Goal: Transaction & Acquisition: Book appointment/travel/reservation

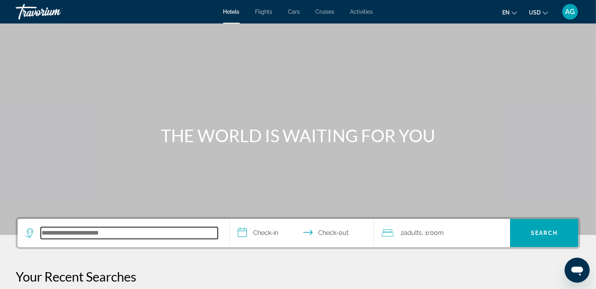
click at [100, 234] on input "Search hotel destination" at bounding box center [129, 233] width 177 height 12
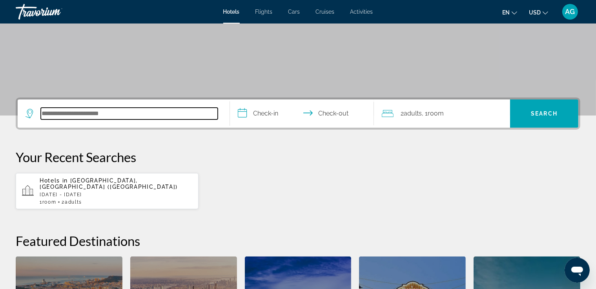
scroll to position [191, 0]
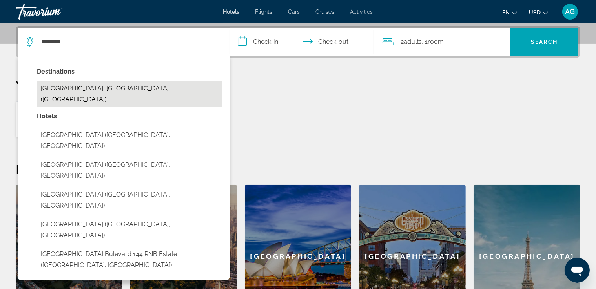
click at [82, 89] on button "[GEOGRAPHIC_DATA], [GEOGRAPHIC_DATA] ([GEOGRAPHIC_DATA])" at bounding box center [129, 94] width 185 height 26
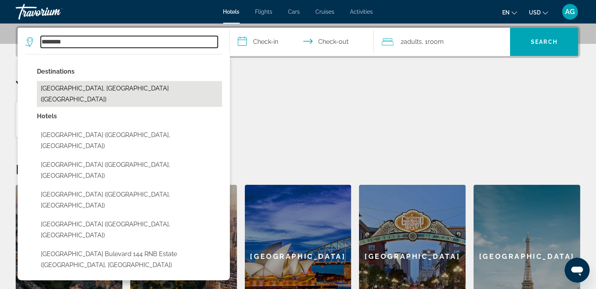
type input "**********"
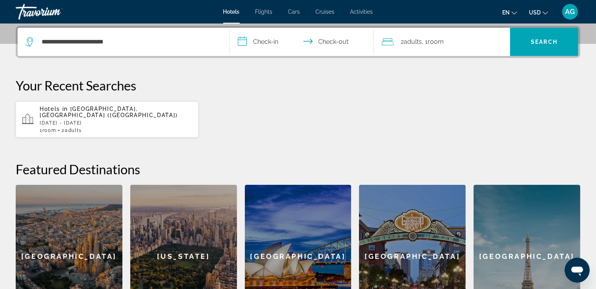
click at [261, 42] on input "**********" at bounding box center [303, 43] width 147 height 31
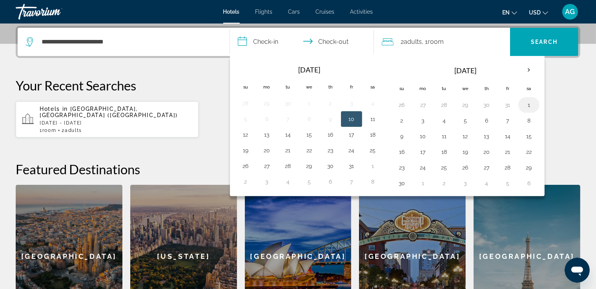
click at [525, 103] on button "1" at bounding box center [528, 105] width 13 height 11
click at [328, 38] on input "**********" at bounding box center [303, 43] width 147 height 31
click at [420, 118] on button "3" at bounding box center [423, 120] width 13 height 11
type input "**********"
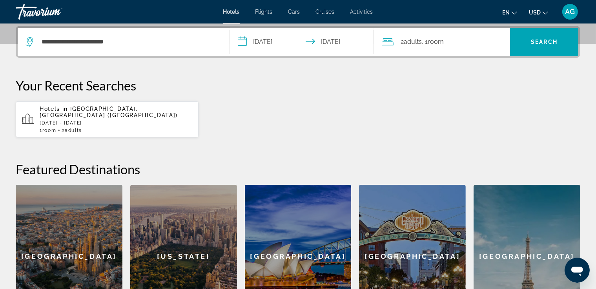
click at [462, 42] on div "2 Adult Adults , 1 Room rooms" at bounding box center [446, 41] width 128 height 11
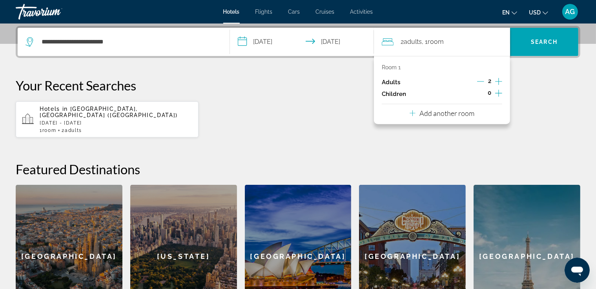
click at [481, 80] on icon "Decrement adults" at bounding box center [480, 81] width 7 height 7
click at [454, 113] on p "Add another room" at bounding box center [446, 113] width 55 height 9
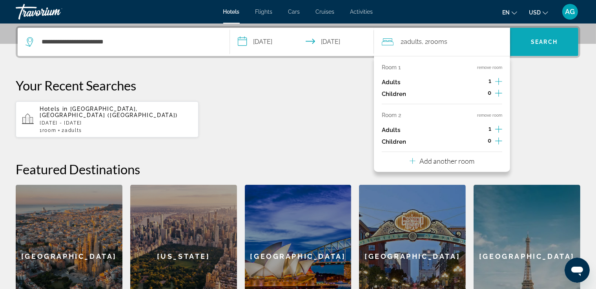
click at [552, 44] on span "Search" at bounding box center [544, 42] width 27 height 6
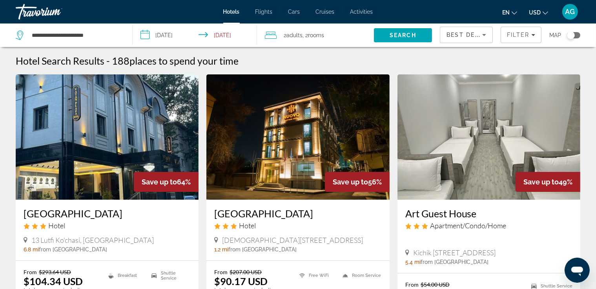
click at [298, 129] on img "Main content" at bounding box center [297, 138] width 183 height 126
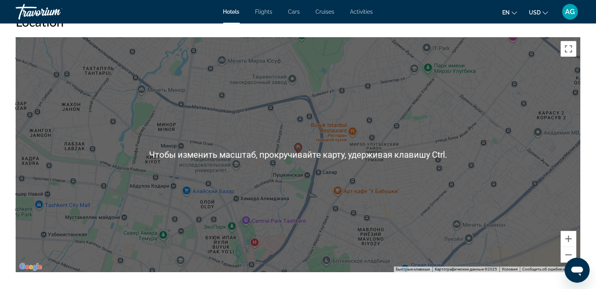
scroll to position [745, 0]
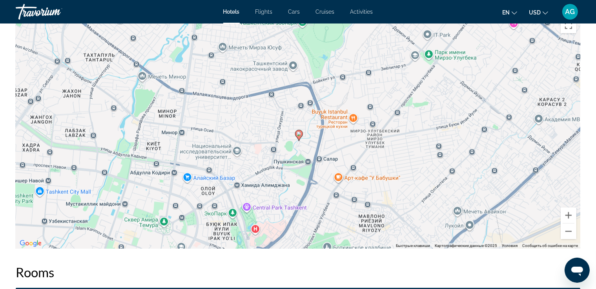
drag, startPoint x: 410, startPoint y: 85, endPoint x: 406, endPoint y: 100, distance: 15.6
click at [410, 96] on div "Чтобы активировать перетаскивание с помощью клавиатуры, нажмите Alt + Ввод. Пос…" at bounding box center [298, 131] width 564 height 235
click at [568, 214] on button "Увеличить" at bounding box center [568, 216] width 16 height 16
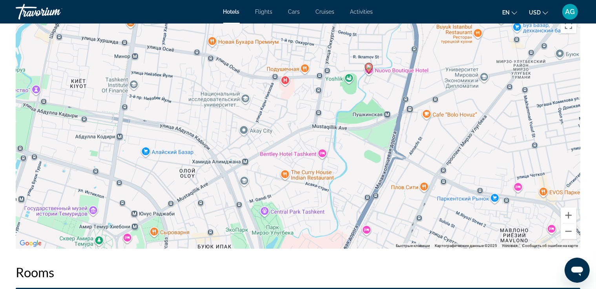
drag, startPoint x: 315, startPoint y: 166, endPoint x: 379, endPoint y: 95, distance: 96.1
click at [387, 87] on div "Чтобы активировать перетаскивание с помощью клавиатуры, нажмите Alt + Ввод. Пос…" at bounding box center [298, 131] width 564 height 235
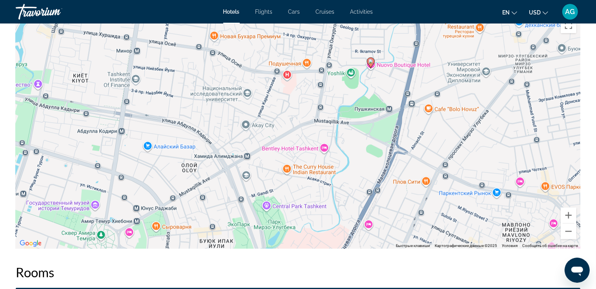
drag, startPoint x: 294, startPoint y: 154, endPoint x: 286, endPoint y: 169, distance: 17.0
click at [286, 169] on div "Чтобы активировать перетаскивание с помощью клавиатуры, нажмите Alt + Ввод. Пос…" at bounding box center [298, 131] width 564 height 235
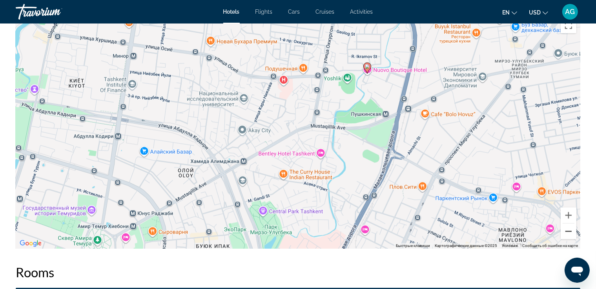
click at [565, 231] on button "Уменьшить" at bounding box center [568, 232] width 16 height 16
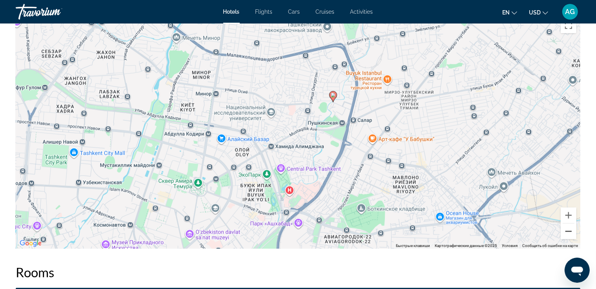
click at [567, 231] on button "Уменьшить" at bounding box center [568, 232] width 16 height 16
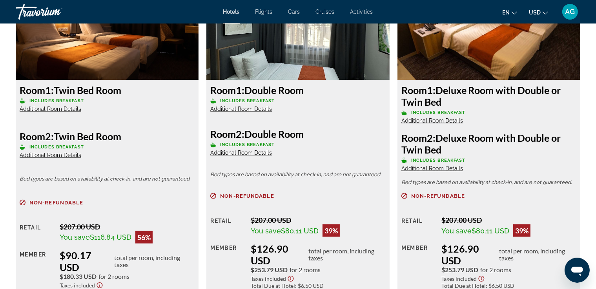
scroll to position [1098, 0]
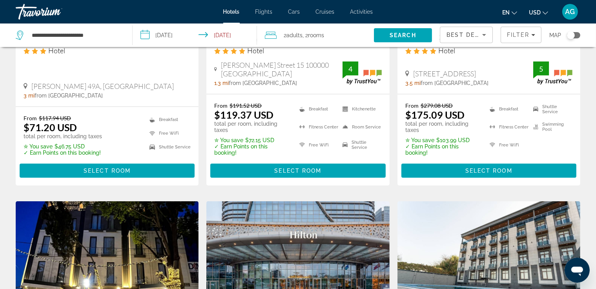
scroll to position [471, 0]
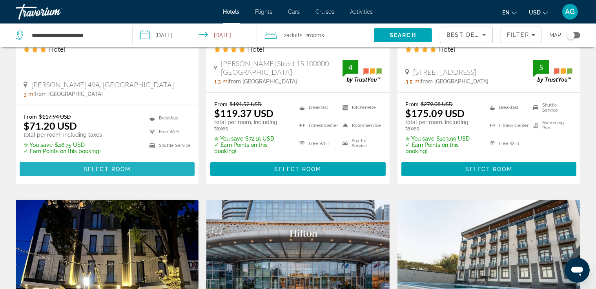
click at [118, 169] on span "Select Room" at bounding box center [107, 169] width 47 height 6
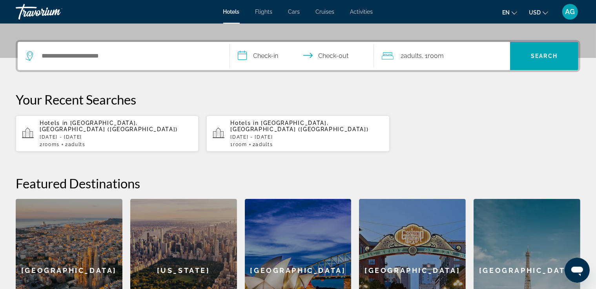
scroll to position [144, 0]
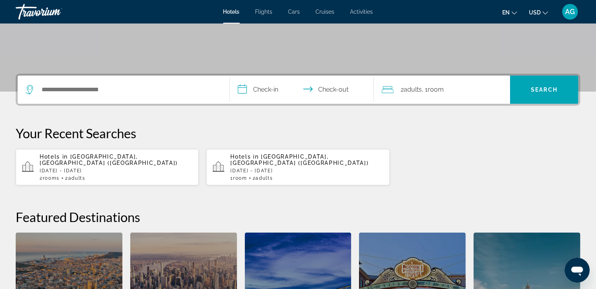
click at [121, 168] on p "[DATE] - [DATE]" at bounding box center [116, 170] width 153 height 5
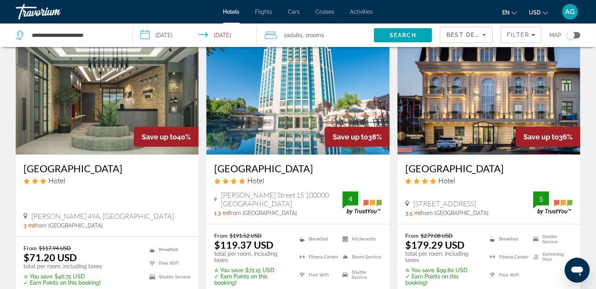
scroll to position [353, 0]
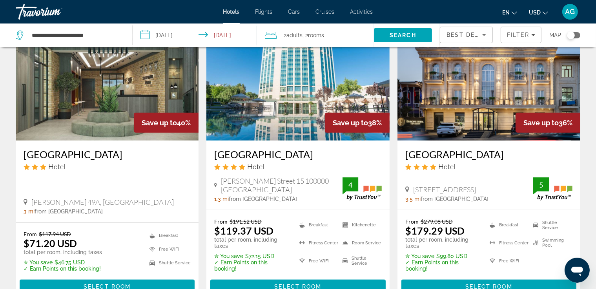
click at [104, 106] on img "Main content" at bounding box center [107, 78] width 183 height 126
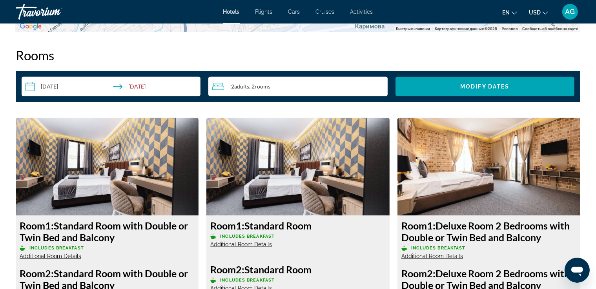
scroll to position [1059, 0]
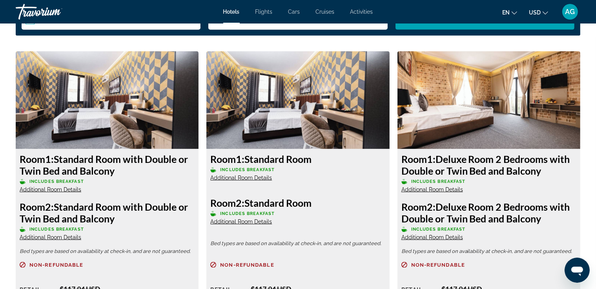
click at [61, 187] on span "Additional Room Details" at bounding box center [51, 190] width 62 height 6
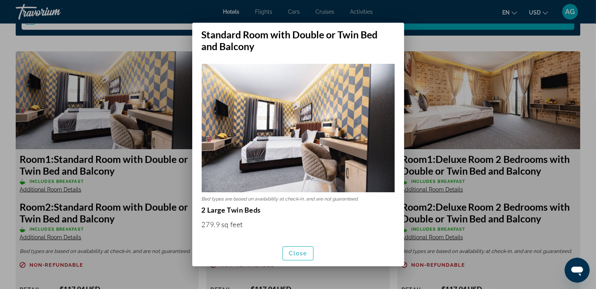
scroll to position [0, 0]
click at [489, 44] on div at bounding box center [298, 144] width 596 height 289
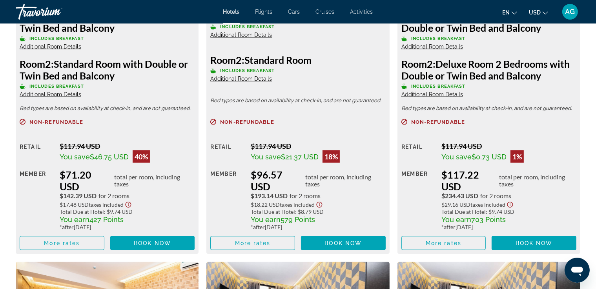
scroll to position [1216, 0]
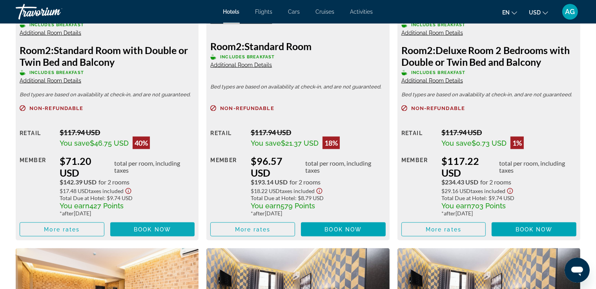
click at [147, 229] on span "Book now" at bounding box center [152, 230] width 37 height 6
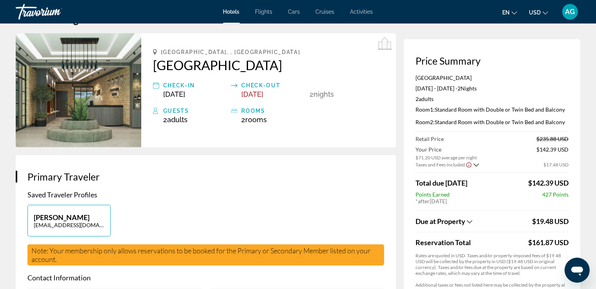
scroll to position [39, 0]
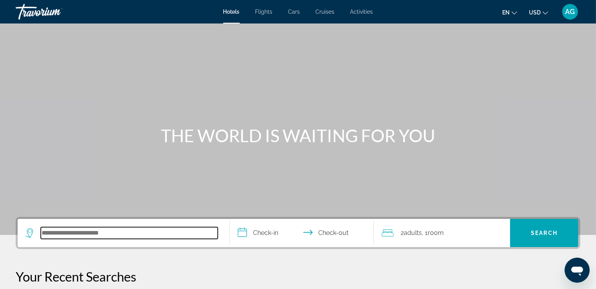
click at [84, 234] on input "Search hotel destination" at bounding box center [129, 233] width 177 height 12
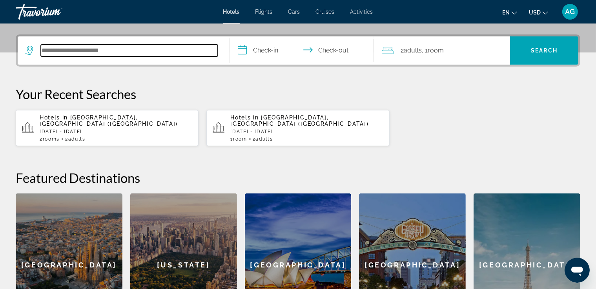
scroll to position [191, 0]
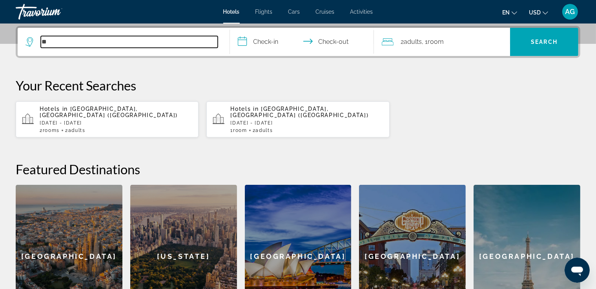
type input "**"
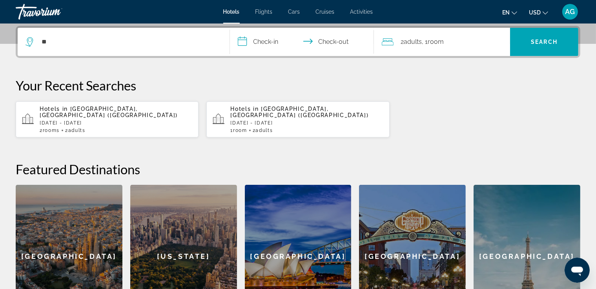
click at [88, 120] on p "[DATE] - [DATE]" at bounding box center [116, 122] width 153 height 5
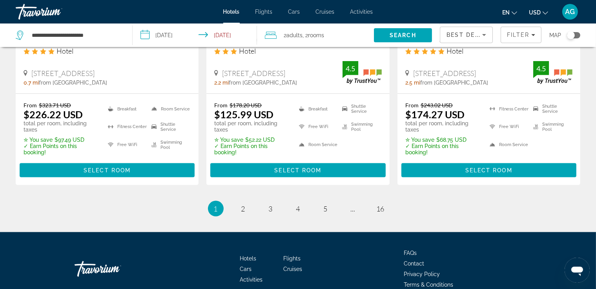
scroll to position [1098, 0]
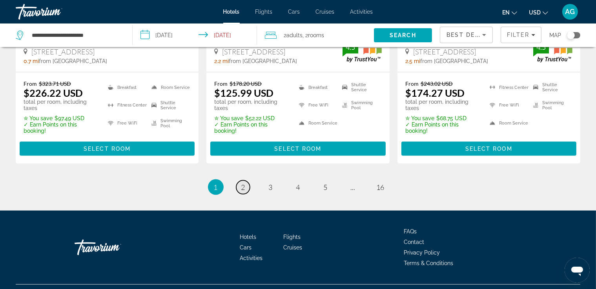
click at [242, 184] on span "2" at bounding box center [243, 187] width 4 height 9
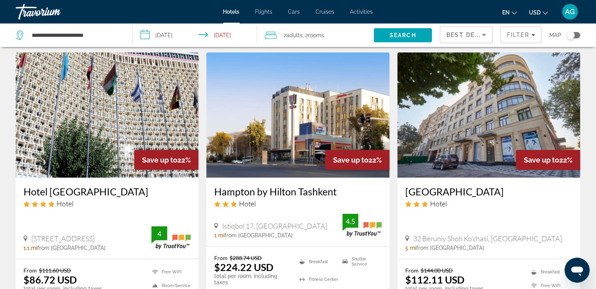
scroll to position [667, 0]
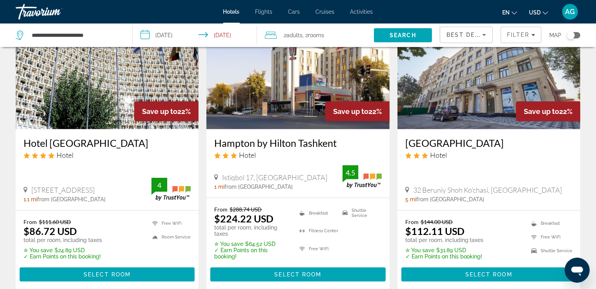
click at [98, 95] on img "Main content" at bounding box center [107, 67] width 183 height 126
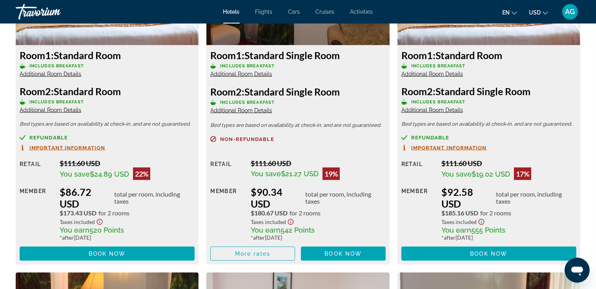
scroll to position [1177, 0]
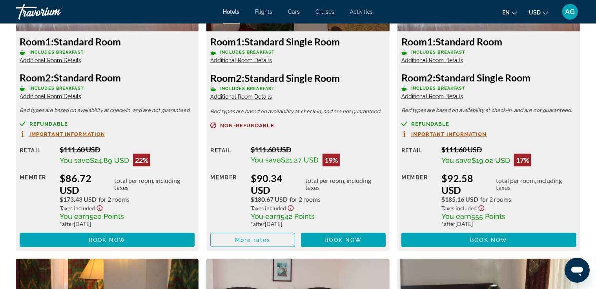
click at [60, 60] on span "Additional Room Details" at bounding box center [51, 60] width 62 height 6
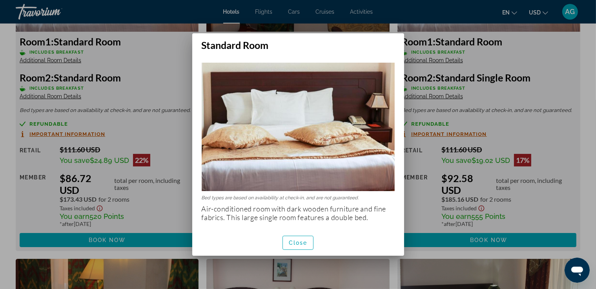
scroll to position [0, 0]
click at [297, 242] on span "Close" at bounding box center [298, 243] width 19 height 6
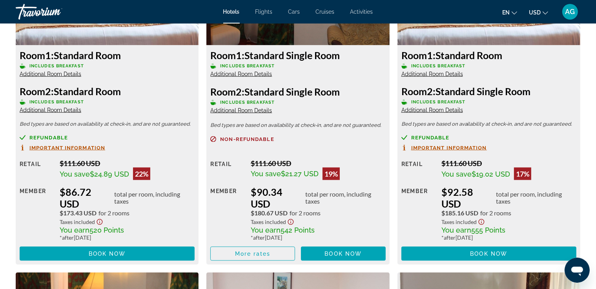
scroll to position [1177, 0]
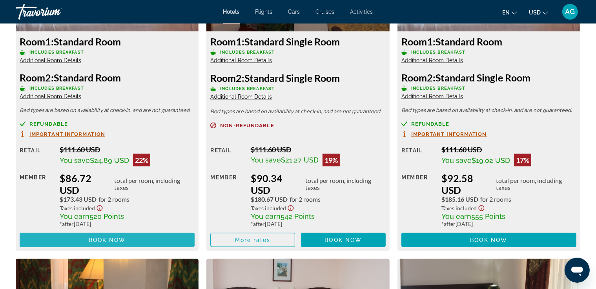
click at [108, 239] on span "Book now" at bounding box center [107, 240] width 37 height 6
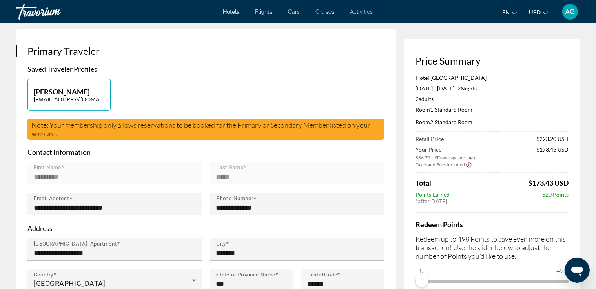
scroll to position [182, 0]
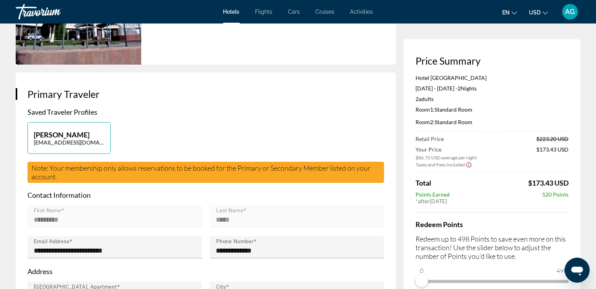
click at [530, 282] on ngx-slider "0 498 0" at bounding box center [491, 281] width 153 height 2
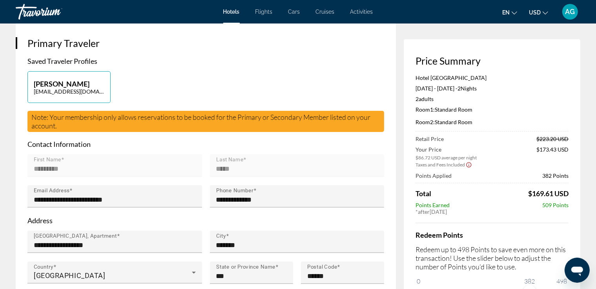
scroll to position [247, 0]
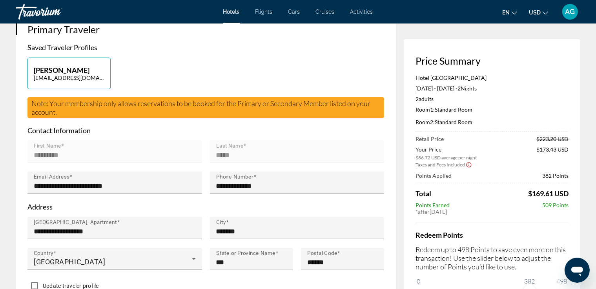
click at [546, 281] on div "Redeem Points Redeem up to 498 Points to save even more on this transaction! Us…" at bounding box center [491, 260] width 153 height 75
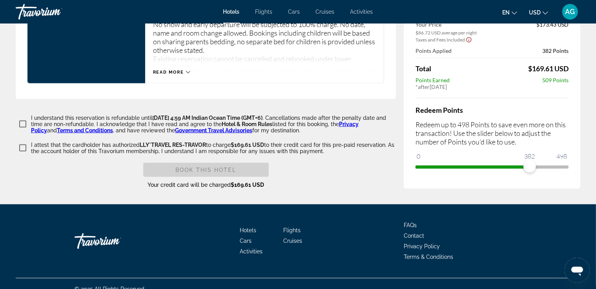
scroll to position [1224, 0]
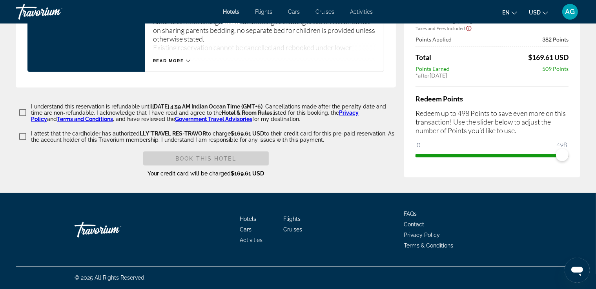
click at [566, 156] on ngx-slider "0 498 498" at bounding box center [491, 156] width 153 height 2
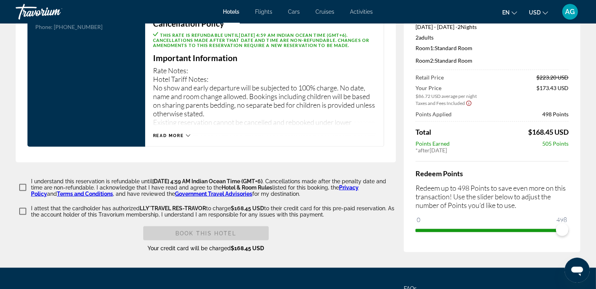
scroll to position [1106, 0]
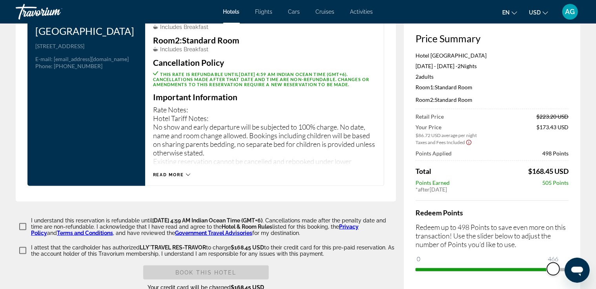
drag, startPoint x: 562, startPoint y: 275, endPoint x: 551, endPoint y: 275, distance: 10.2
click at [551, 275] on span "ngx-slider" at bounding box center [553, 269] width 13 height 13
drag, startPoint x: 551, startPoint y: 275, endPoint x: 540, endPoint y: 275, distance: 11.8
click at [540, 275] on span "ngx-slider" at bounding box center [542, 269] width 13 height 13
click at [539, 266] on span "ngx-slider" at bounding box center [491, 268] width 153 height 13
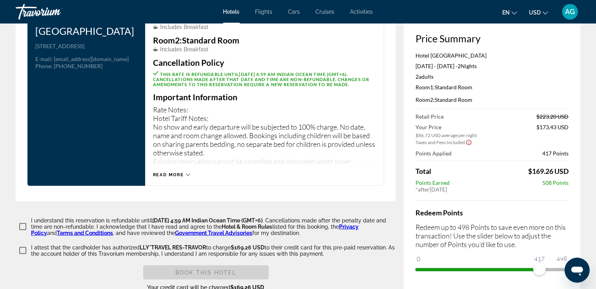
drag, startPoint x: 539, startPoint y: 266, endPoint x: 543, endPoint y: 267, distance: 4.2
click at [542, 269] on ngx-slider "0 498 417" at bounding box center [491, 270] width 153 height 2
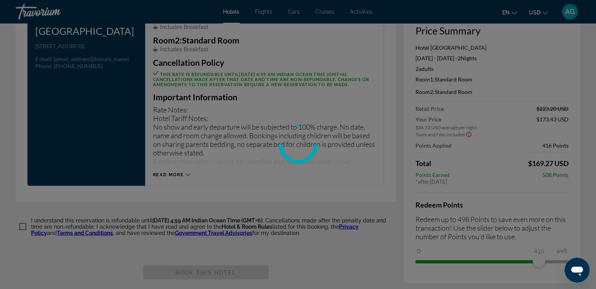
drag, startPoint x: 539, startPoint y: 252, endPoint x: 579, endPoint y: 255, distance: 39.7
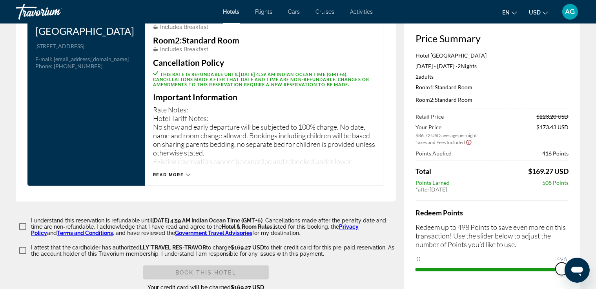
drag, startPoint x: 559, startPoint y: 271, endPoint x: 593, endPoint y: 270, distance: 34.5
drag, startPoint x: 563, startPoint y: 275, endPoint x: 426, endPoint y: 266, distance: 137.9
click at [413, 270] on div "Price Summary Hotel [GEOGRAPHIC_DATA] [DATE] - [DATE] - 2 Night Nights 2 Adult …" at bounding box center [492, 154] width 176 height 275
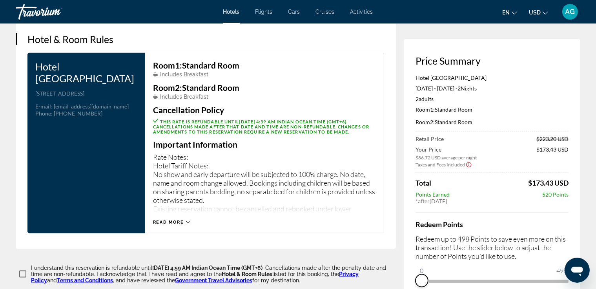
scroll to position [1098, 0]
